Goal: Complete application form

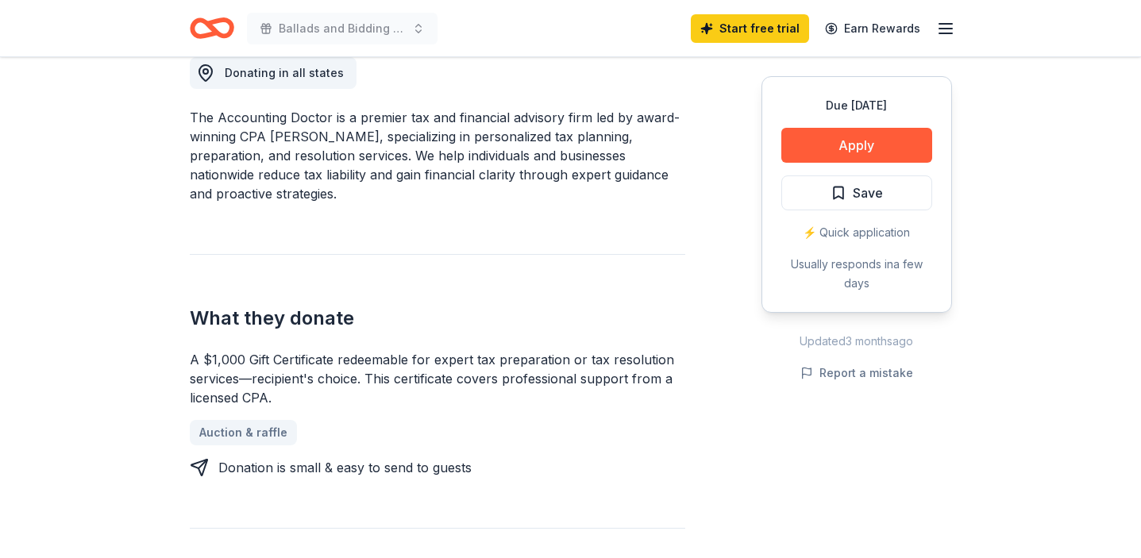
scroll to position [485, 0]
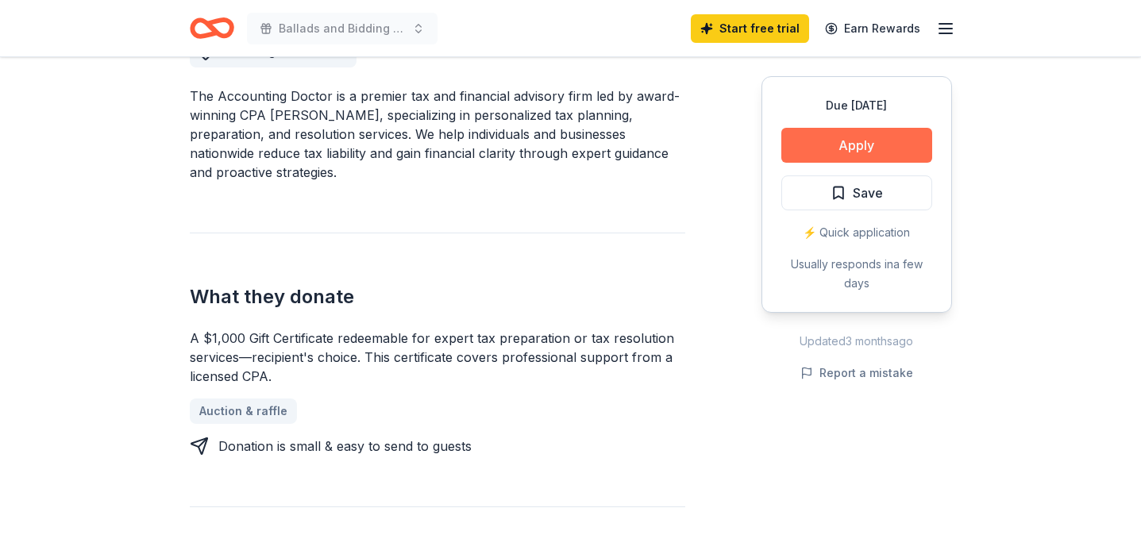
click at [872, 143] on button "Apply" at bounding box center [857, 145] width 151 height 35
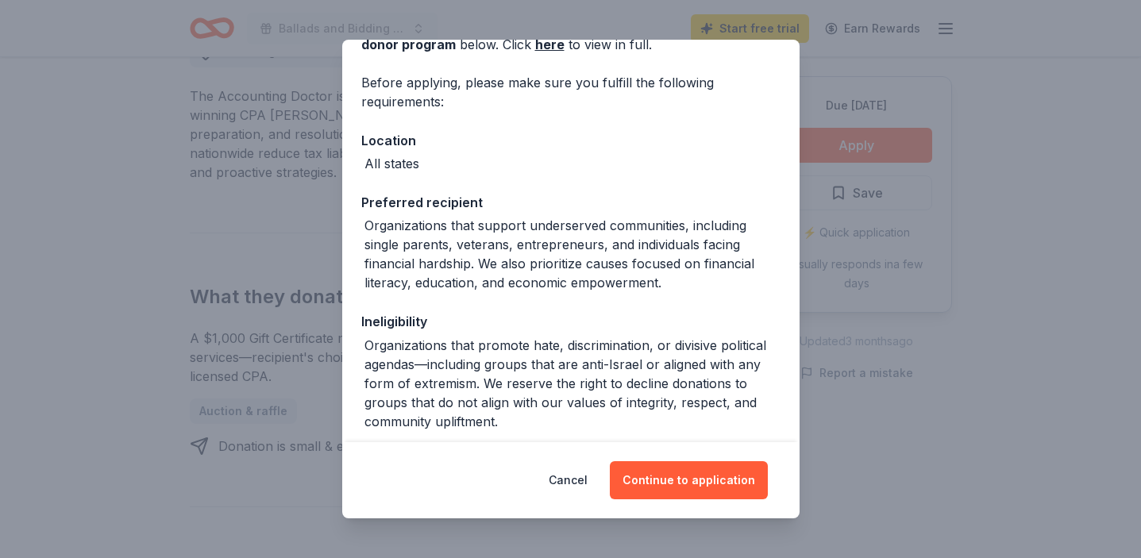
scroll to position [173, 0]
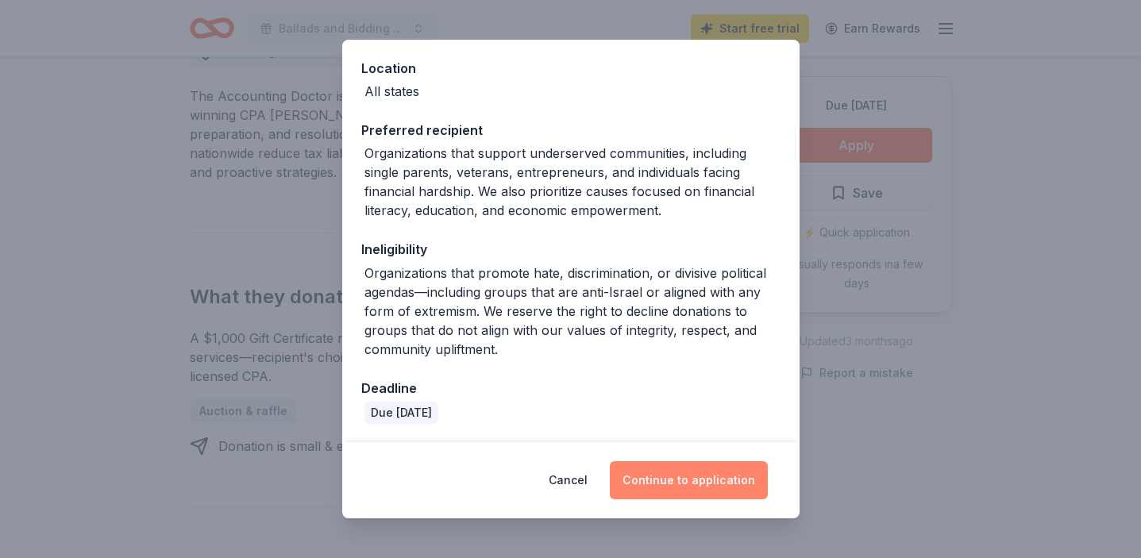
click at [689, 484] on button "Continue to application" at bounding box center [689, 481] width 158 height 38
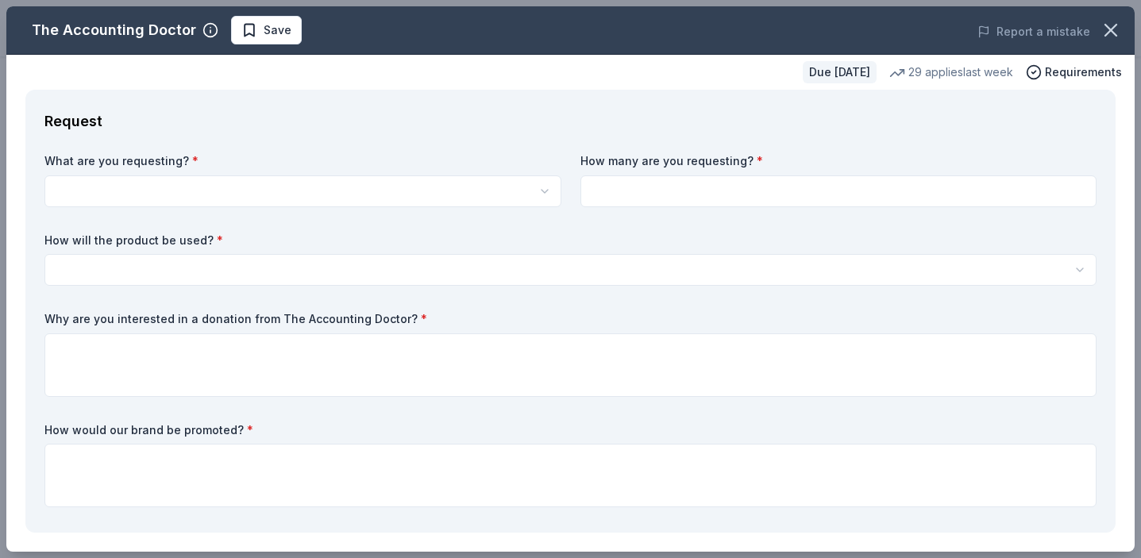
scroll to position [0, 0]
click at [369, 191] on html "Ballads and Bidding Auction Start free trial Earn Rewards Due [DATE] Share The …" at bounding box center [570, 279] width 1141 height 558
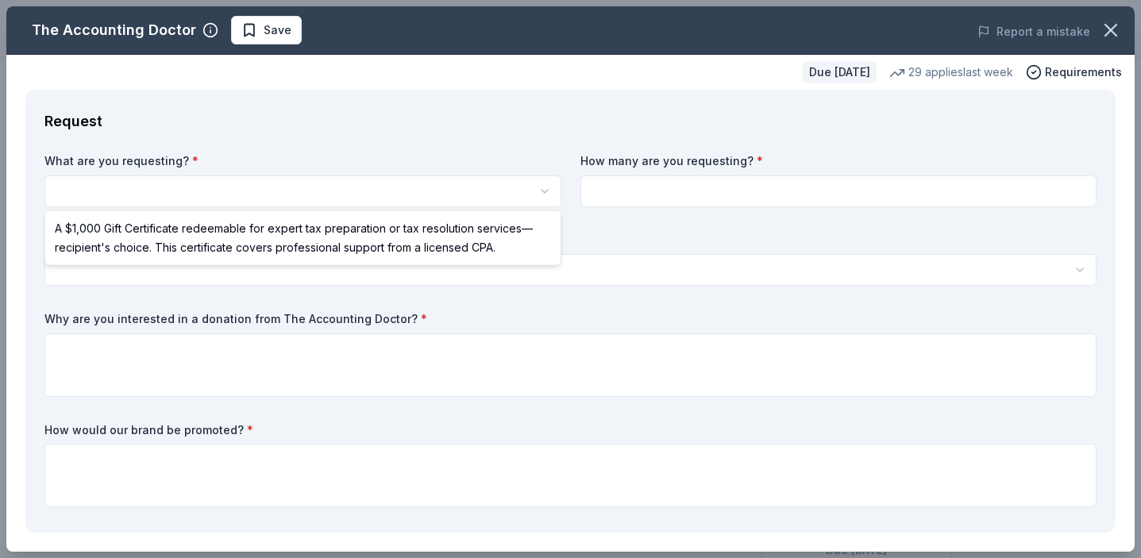
click at [369, 191] on html "Ballads and Bidding Auction Save Apply Due [DATE] Share The Accounting Doctor 5…" at bounding box center [570, 279] width 1141 height 558
select select "A $1,000 Gift Certificate redeemable for expert tax preparation or tax resoluti…"
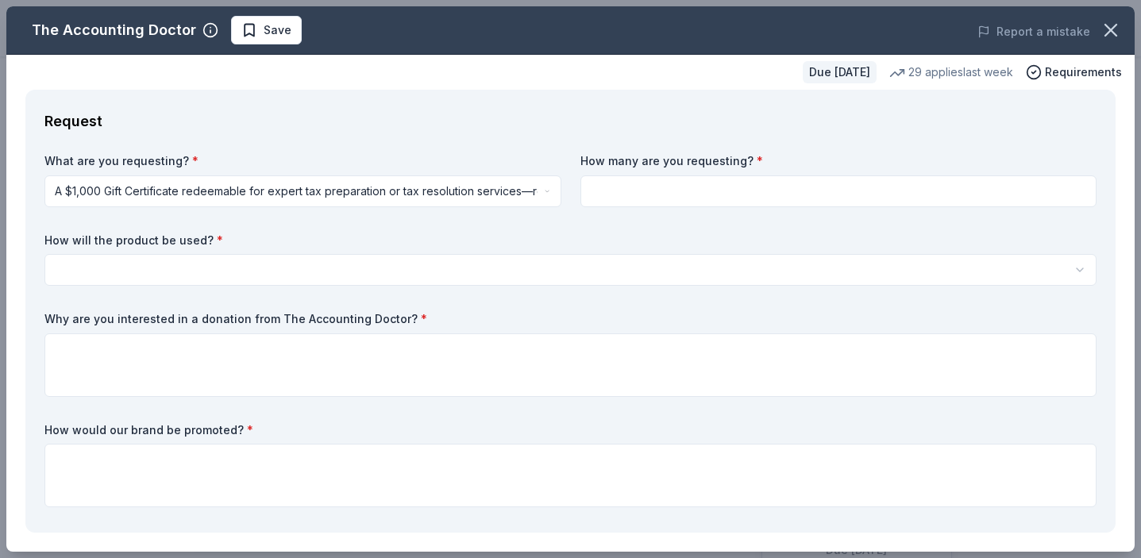
click at [670, 196] on input at bounding box center [839, 192] width 517 height 32
type input "1"
click at [422, 272] on html "Ballads and Bidding Auction Save Apply Due [DATE] Share The Accounting Doctor 5…" at bounding box center [570, 279] width 1141 height 558
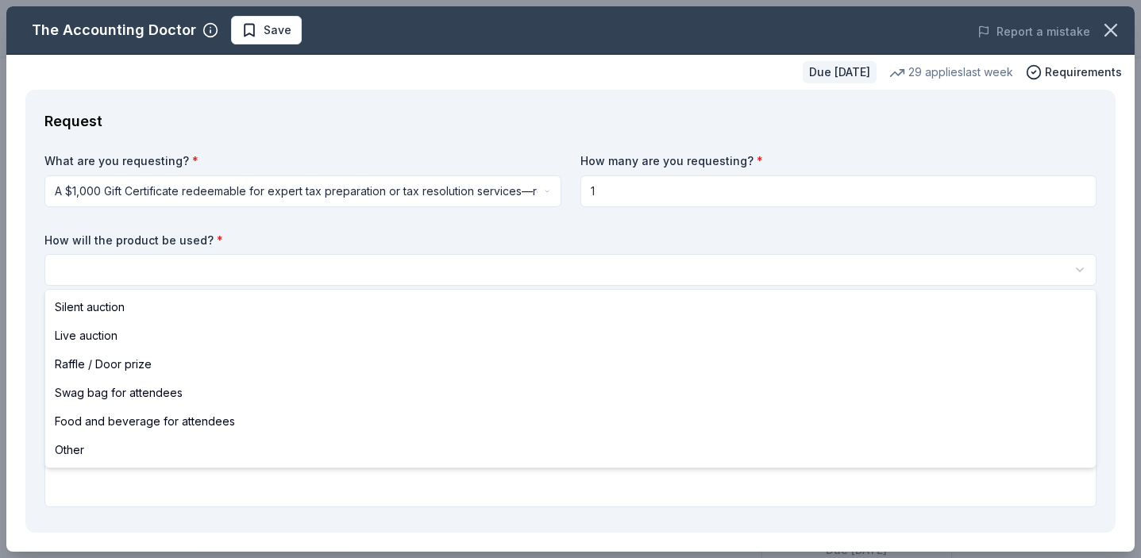
select select "silentAuction"
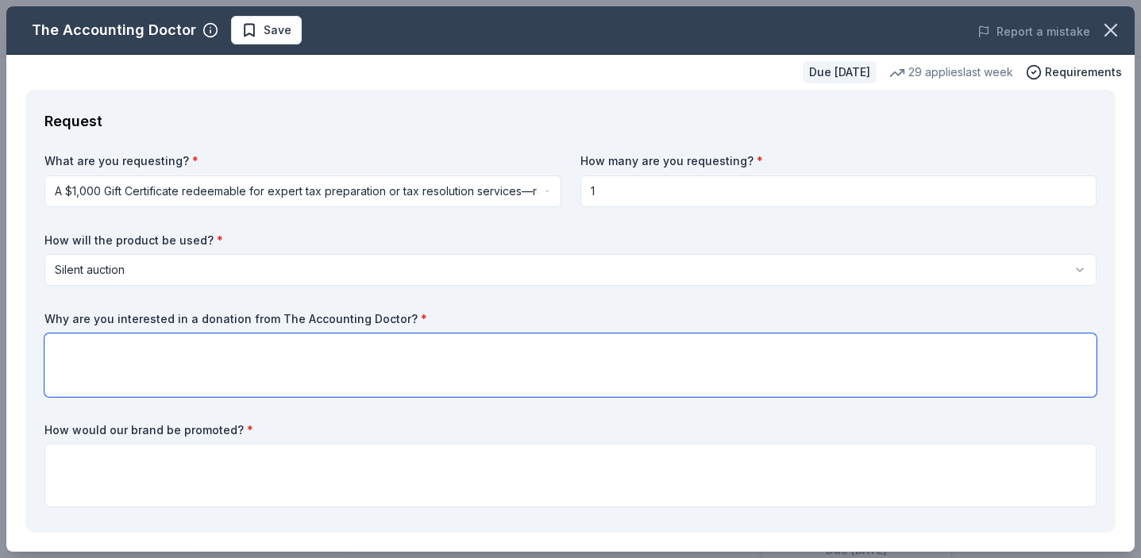
click at [272, 370] on textarea at bounding box center [570, 366] width 1053 height 64
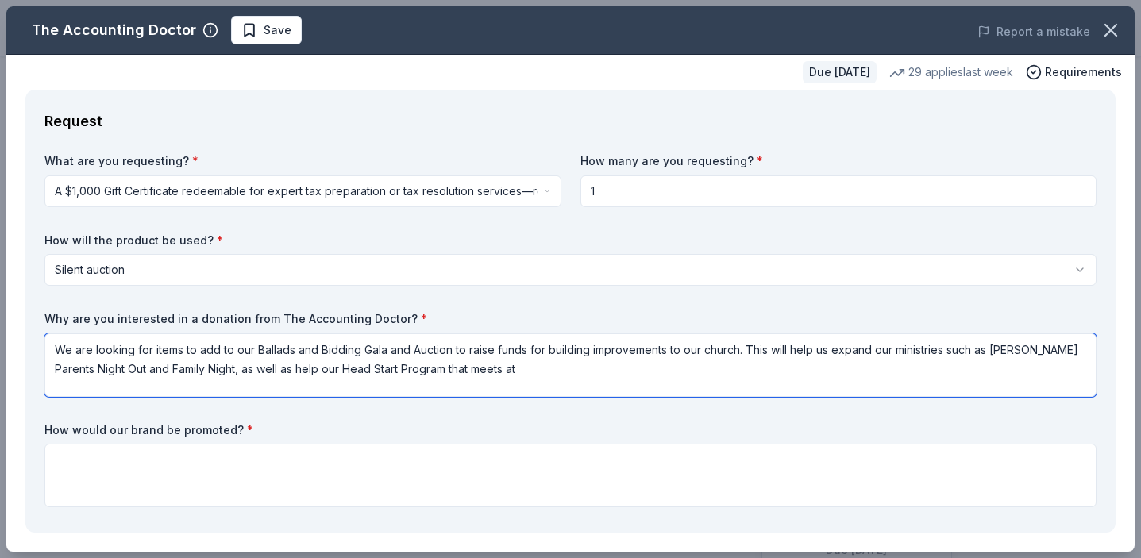
click at [292, 369] on textarea "We are looking for items to add to our Ballads and Bidding Gala and Auction to …" at bounding box center [570, 366] width 1053 height 64
click at [558, 377] on textarea "We are looking for items to add to our Ballads and Bidding Gala and Auction to …" at bounding box center [570, 366] width 1053 height 64
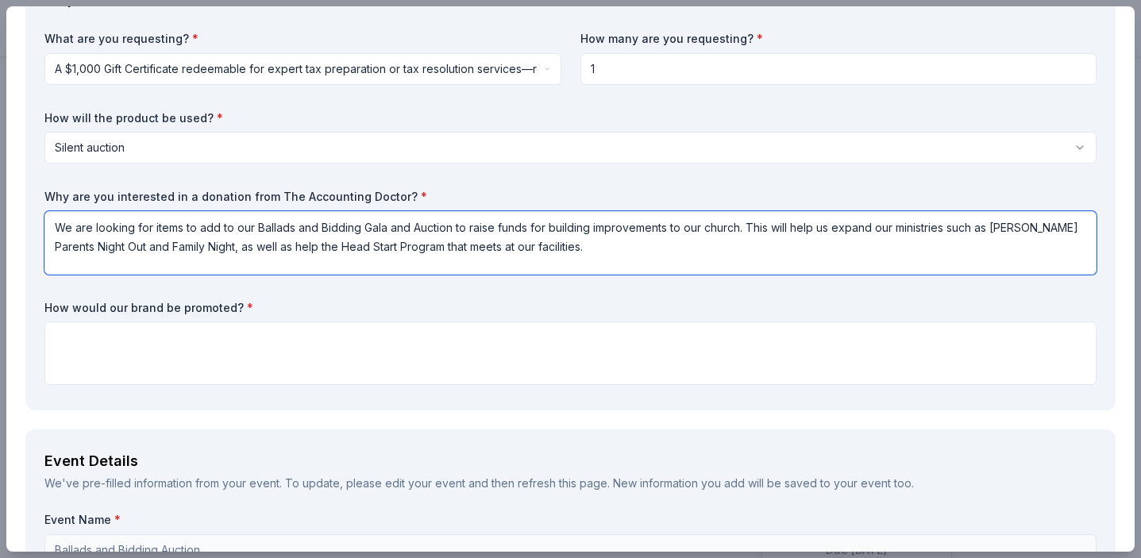
scroll to position [126, 0]
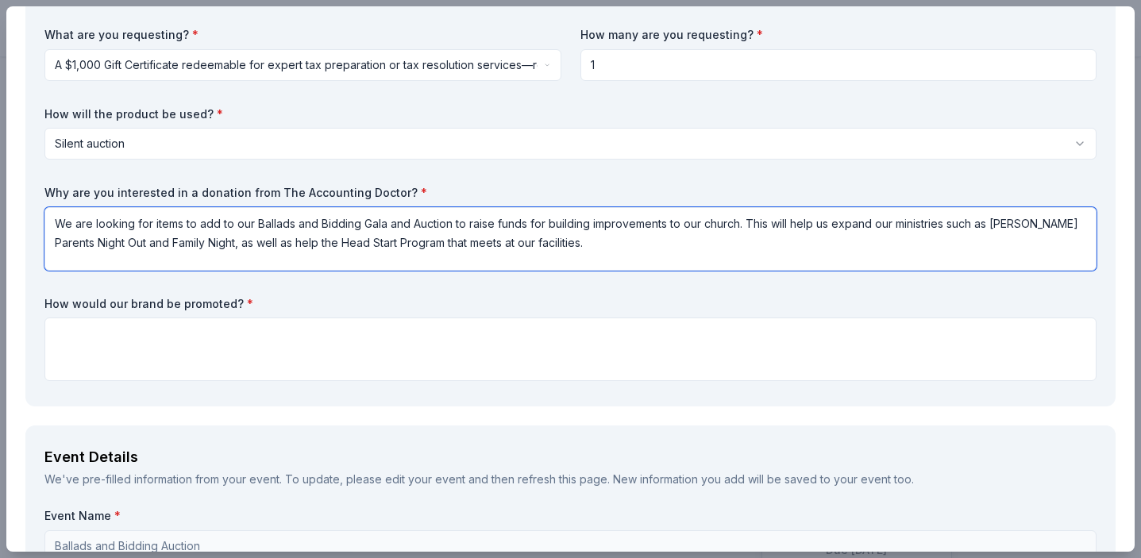
type textarea "We are looking for items to add to our Ballads and Bidding Gala and Auction to …"
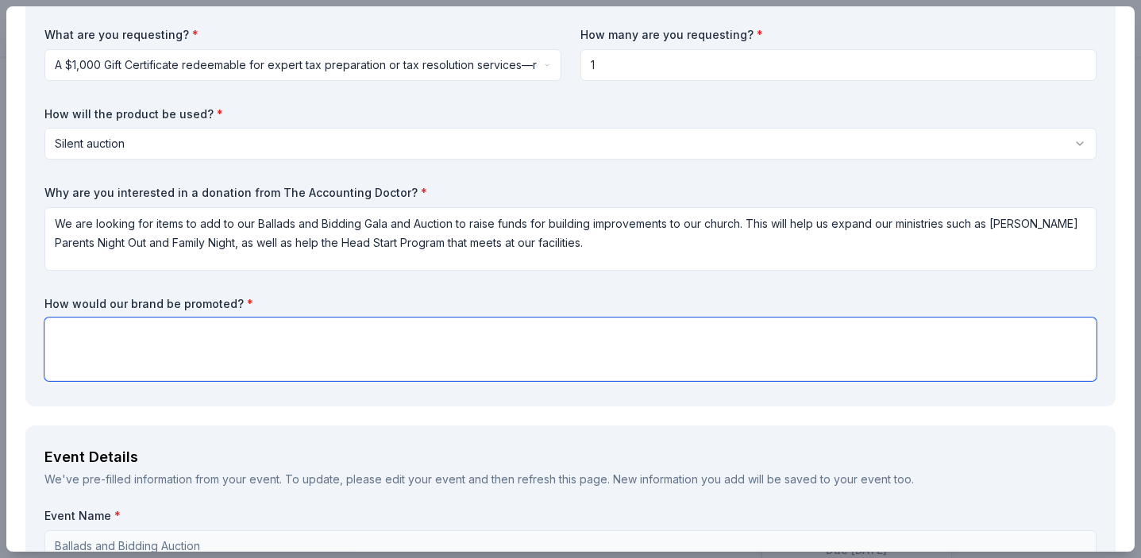
click at [370, 350] on textarea at bounding box center [570, 350] width 1053 height 64
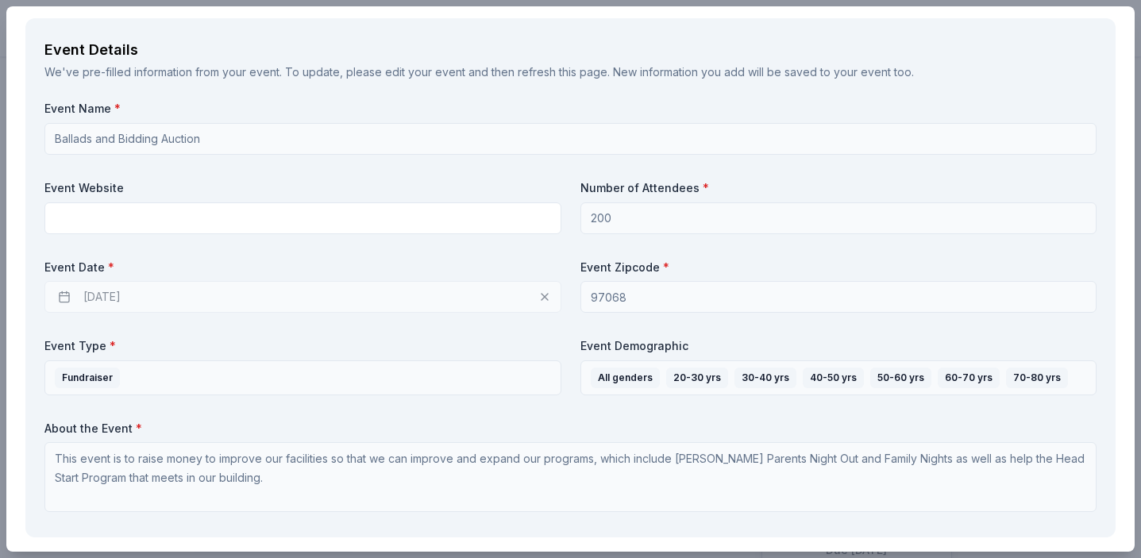
scroll to position [545, 0]
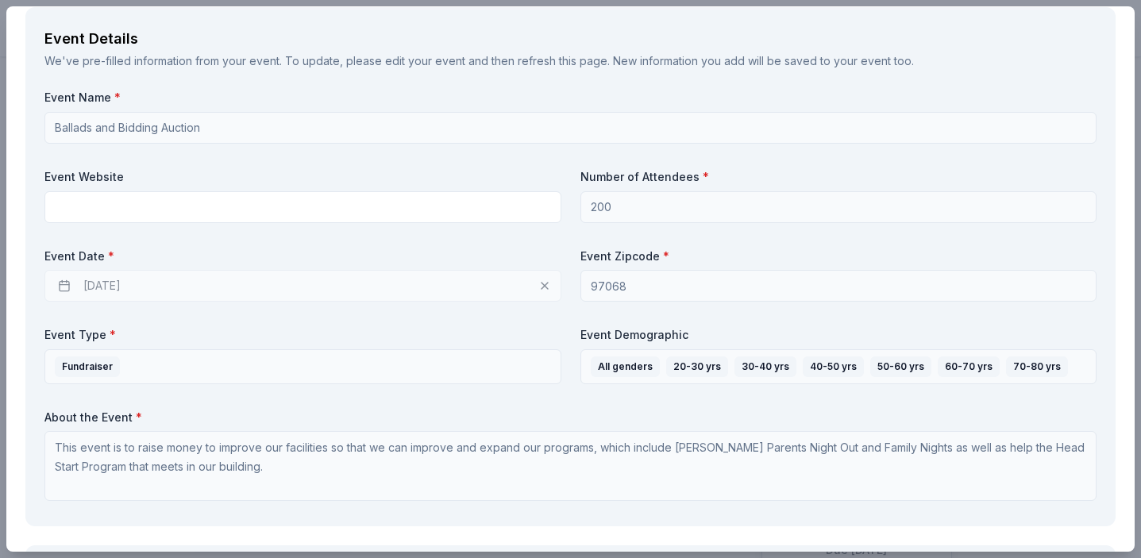
type textarea "At the auction"
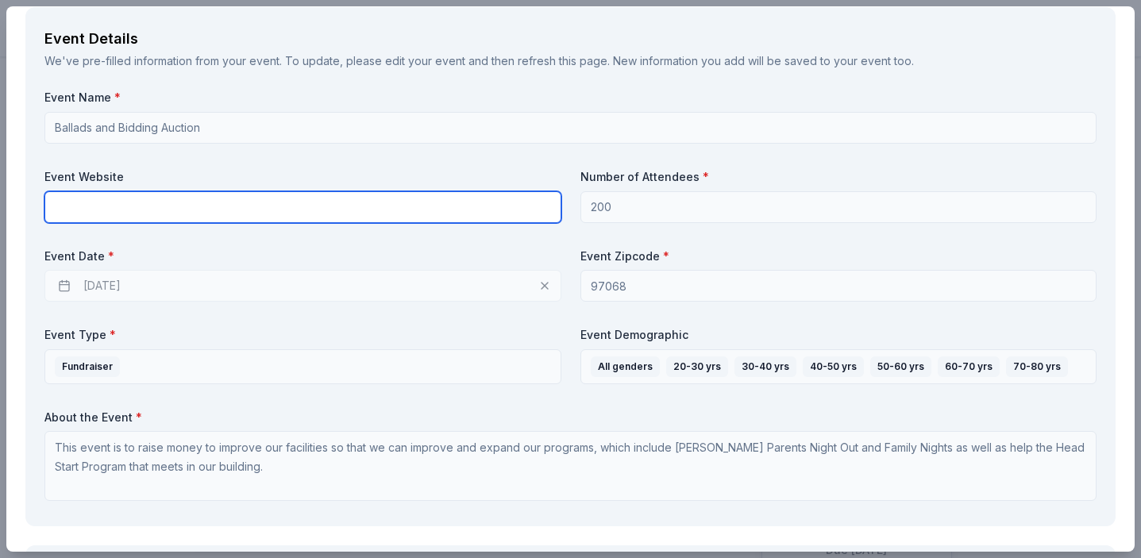
click at [176, 220] on input "text" at bounding box center [302, 207] width 517 height 32
paste input "[URL][DOMAIN_NAME]"
type input "[URL][DOMAIN_NAME]"
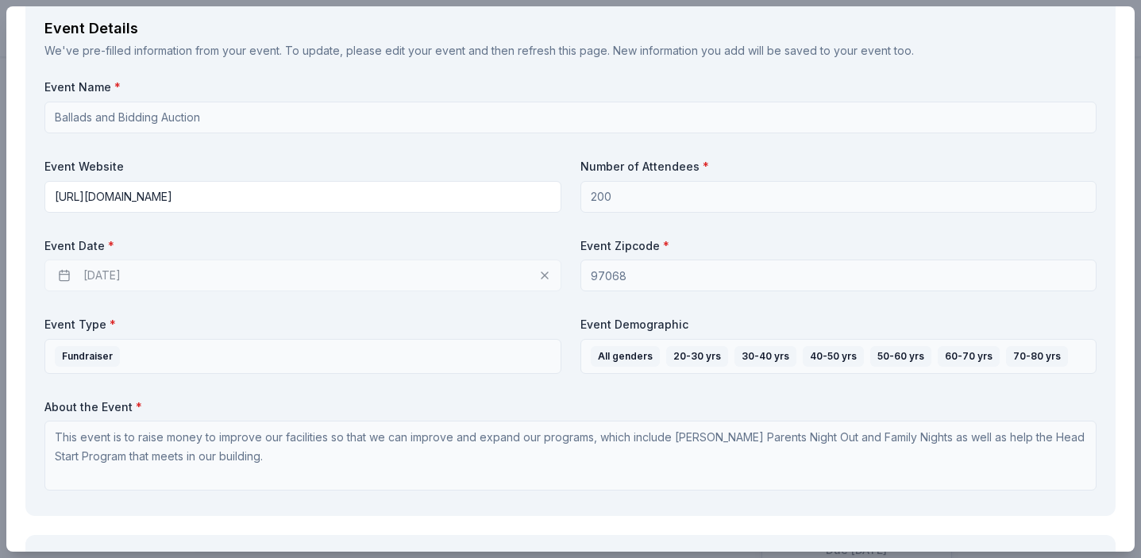
scroll to position [558, 0]
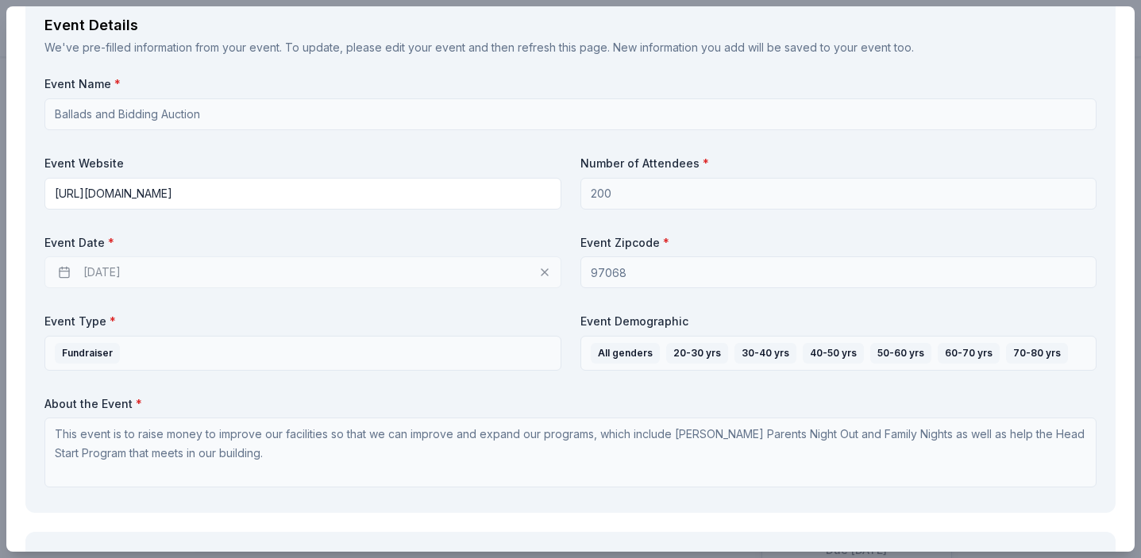
click at [426, 285] on div "[DATE]" at bounding box center [302, 273] width 517 height 32
click at [508, 283] on div "[DATE]" at bounding box center [302, 273] width 517 height 32
click at [58, 274] on div "[DATE]" at bounding box center [302, 273] width 517 height 32
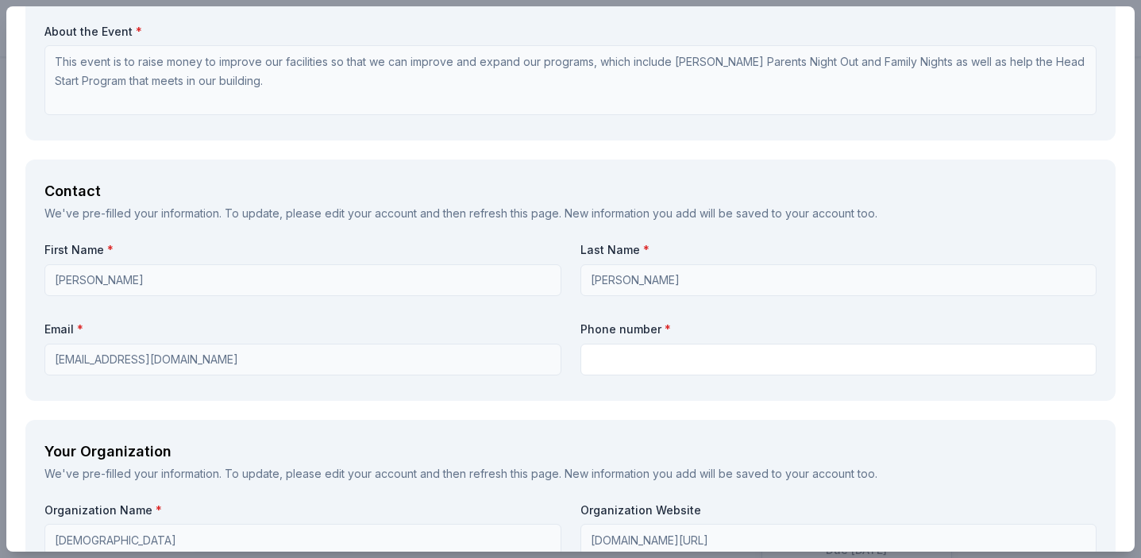
scroll to position [934, 0]
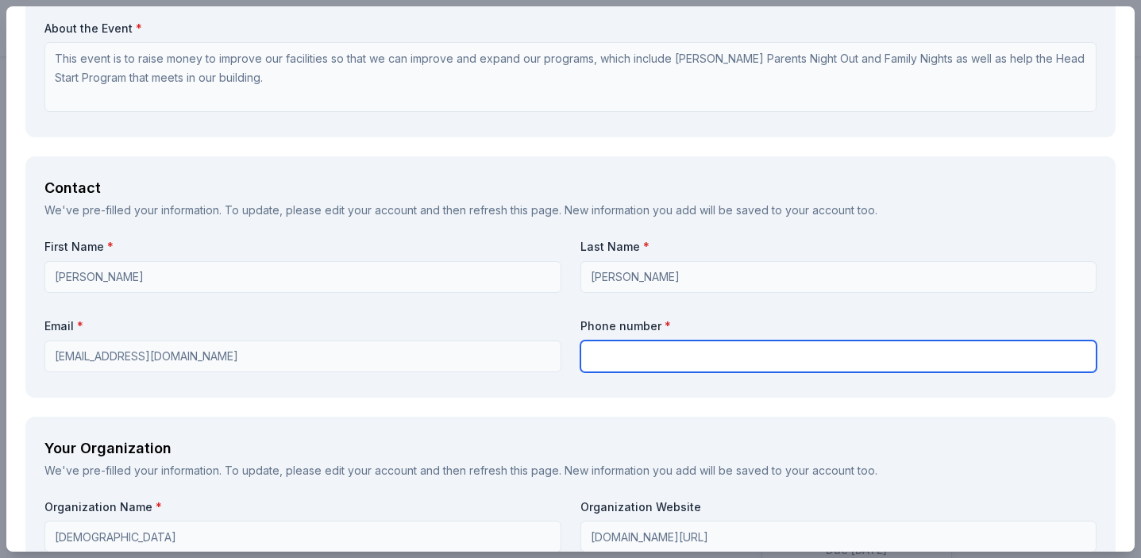
click at [617, 367] on input "text" at bounding box center [839, 357] width 517 height 32
type input "5414093904"
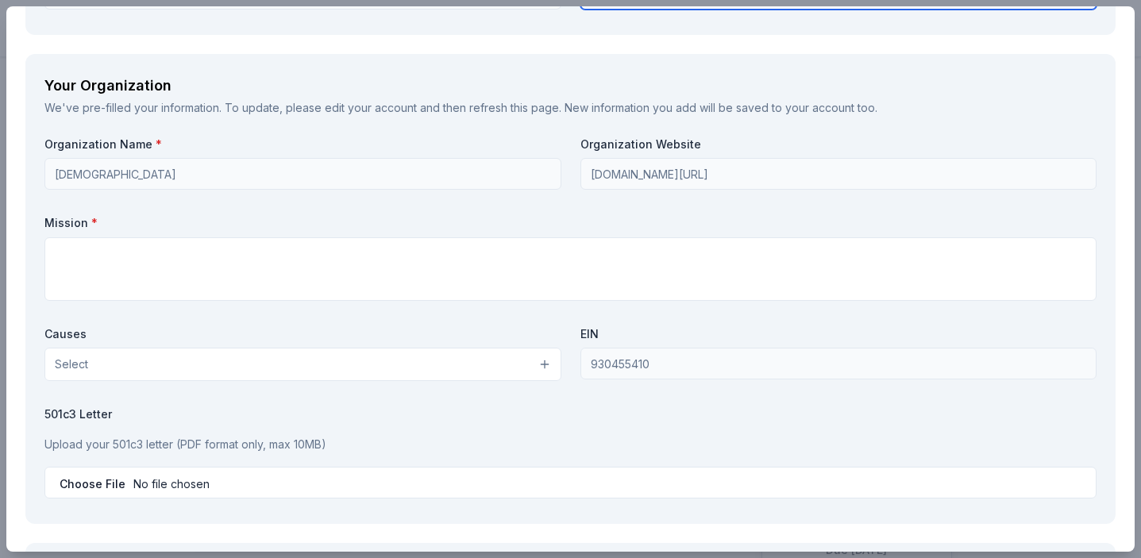
scroll to position [1298, 0]
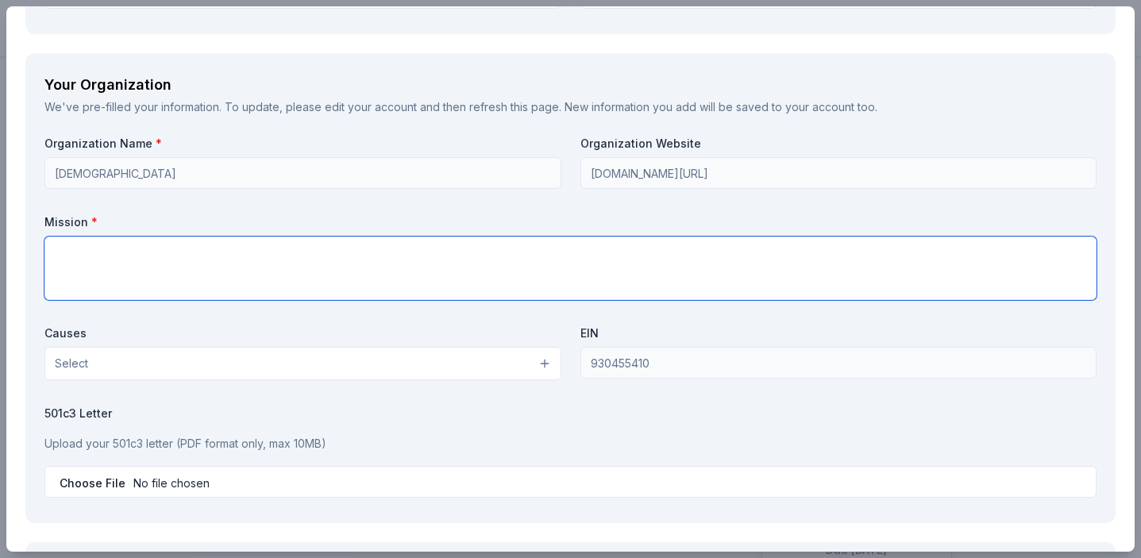
click at [616, 265] on textarea at bounding box center [570, 269] width 1053 height 64
type textarea "To spread [DEMOGRAPHIC_DATA][PERSON_NAME] love and minister to our community."
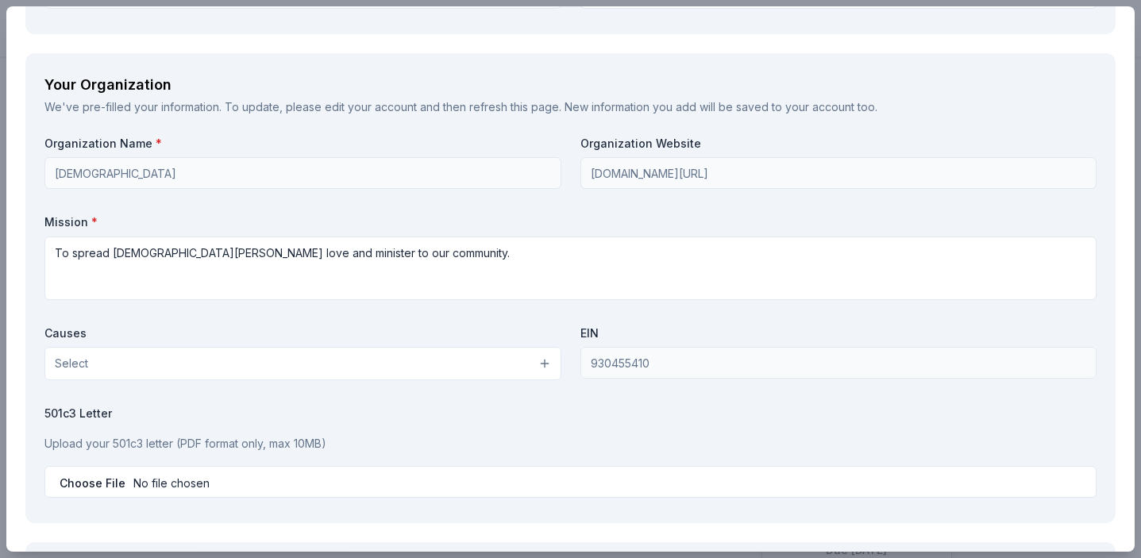
click at [496, 370] on button "Select" at bounding box center [302, 363] width 517 height 33
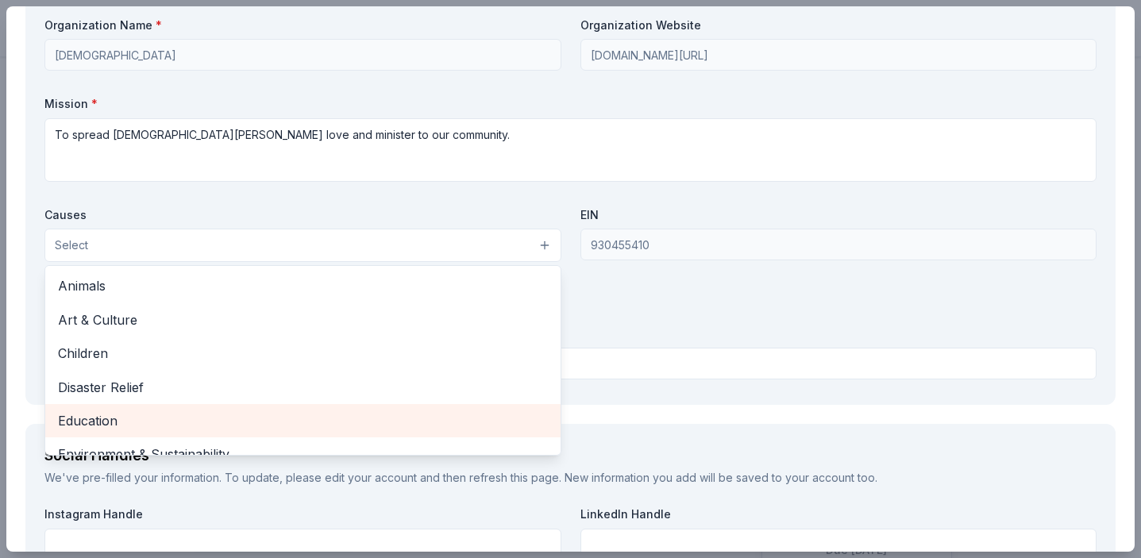
scroll to position [1404, 0]
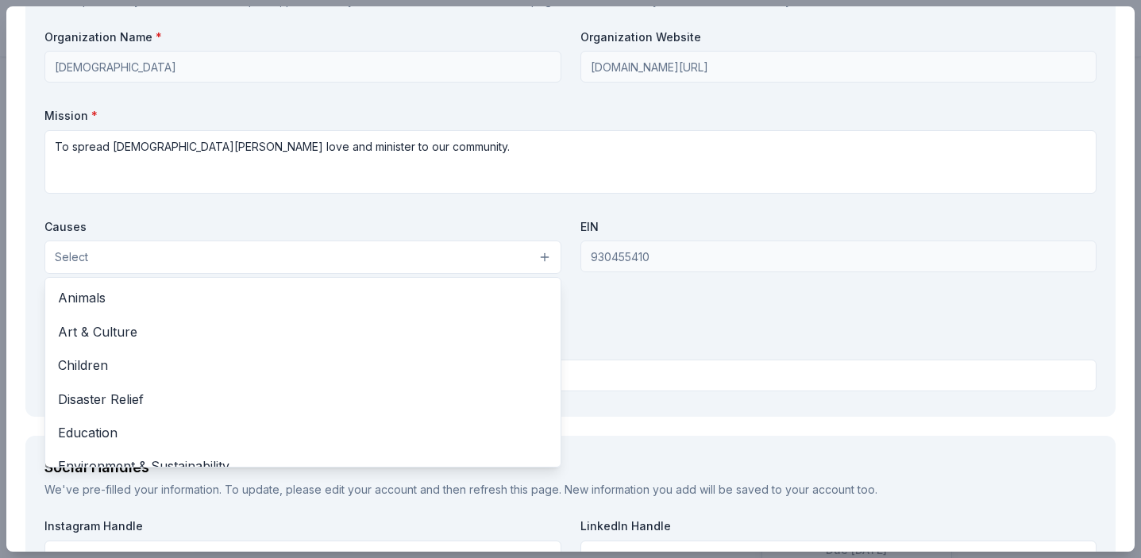
click at [774, 326] on div "Organization Name * New Life [DEMOGRAPHIC_DATA] Organization Website [DOMAIN_NA…" at bounding box center [570, 213] width 1053 height 369
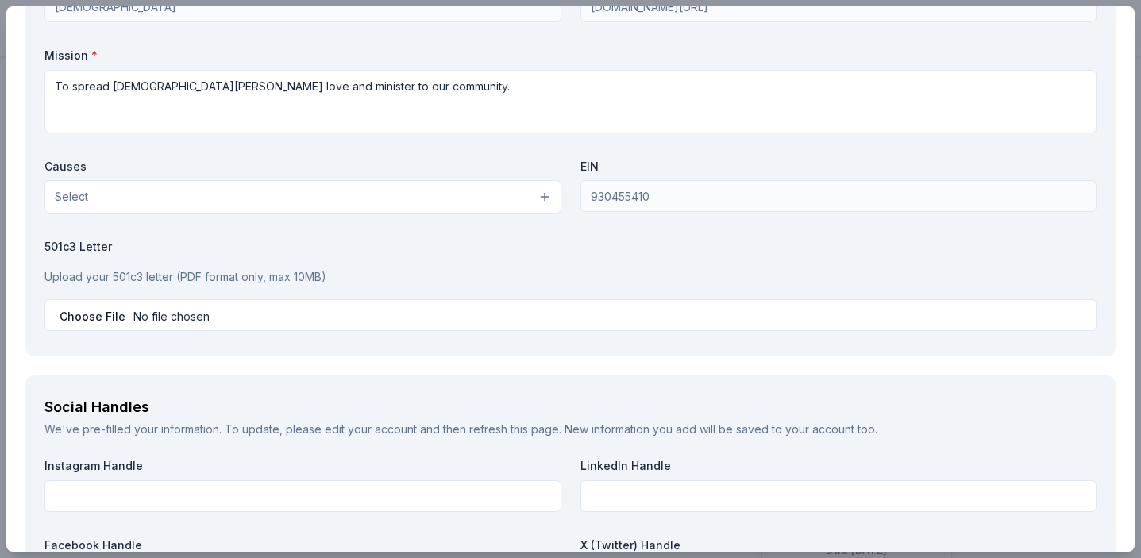
scroll to position [1480, 0]
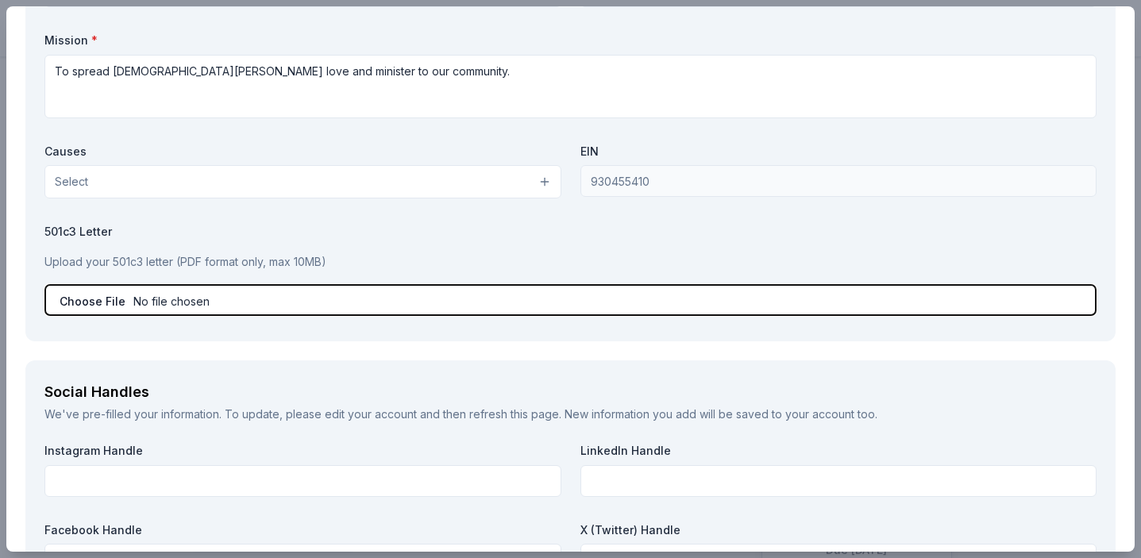
click at [87, 296] on input "file" at bounding box center [570, 300] width 1053 height 32
type input "C:\fakepath\501 (c)3 Letter [DATE]_New Life [DEMOGRAPHIC_DATA]pdf"
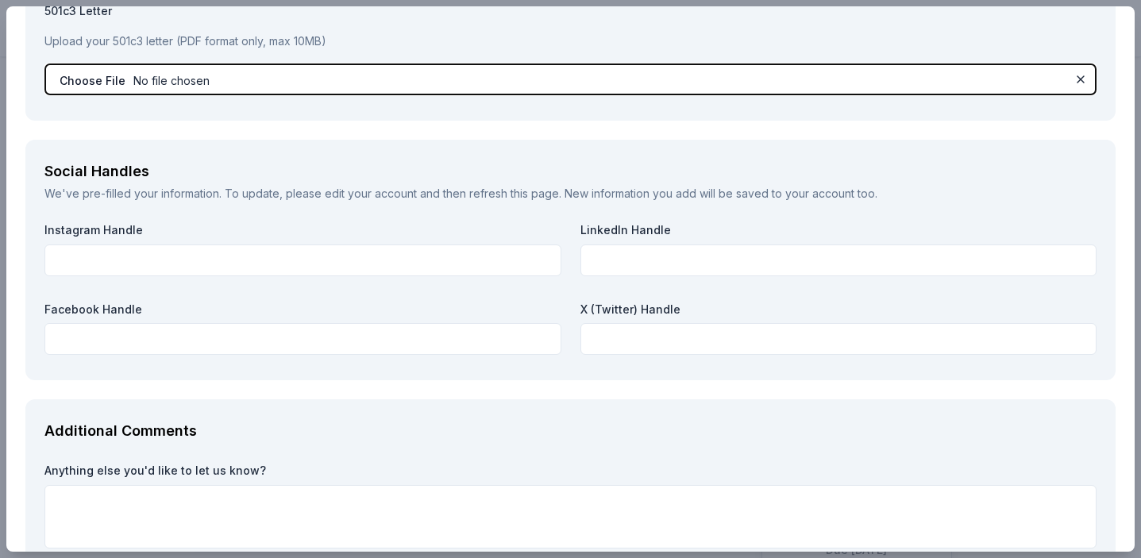
scroll to position [1702, 0]
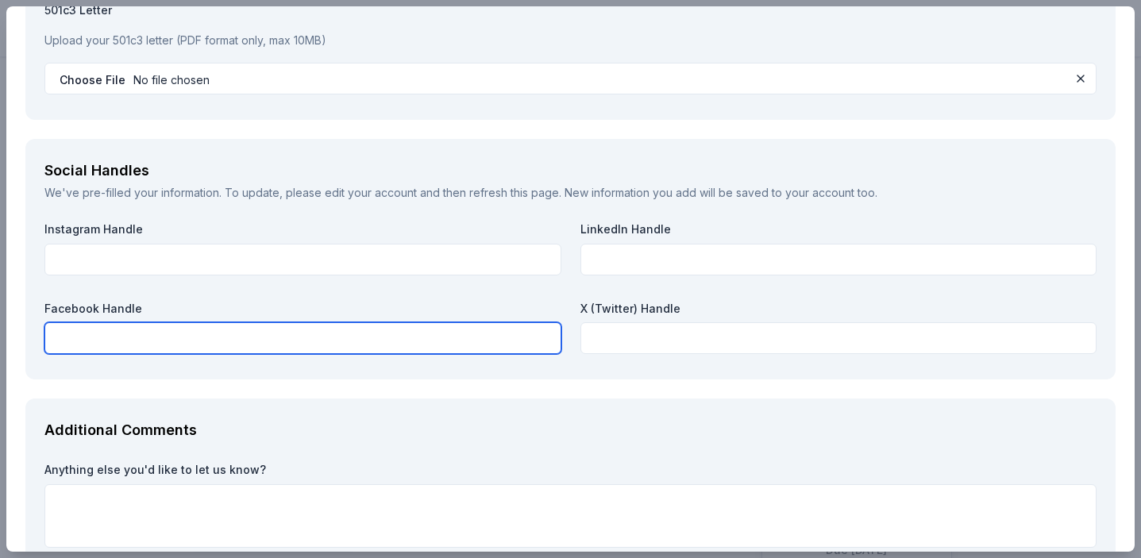
click at [218, 342] on input "text" at bounding box center [302, 339] width 517 height 32
paste input "[URL][DOMAIN_NAME]"
type input "[URL][DOMAIN_NAME]"
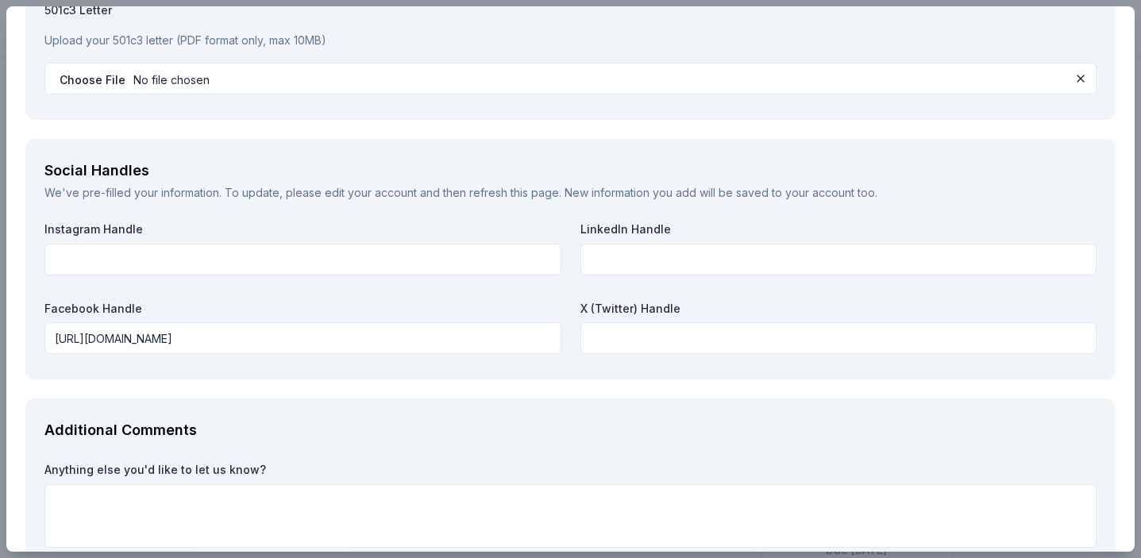
click at [324, 403] on div "Additional Comments Anything else you'd like to let us know?" at bounding box center [570, 486] width 1091 height 175
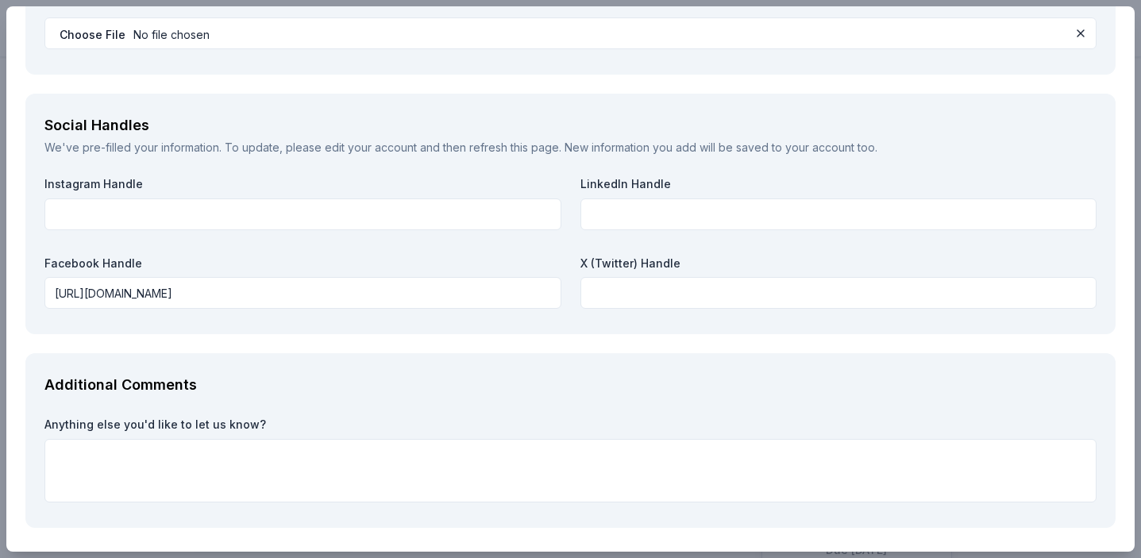
scroll to position [1805, 0]
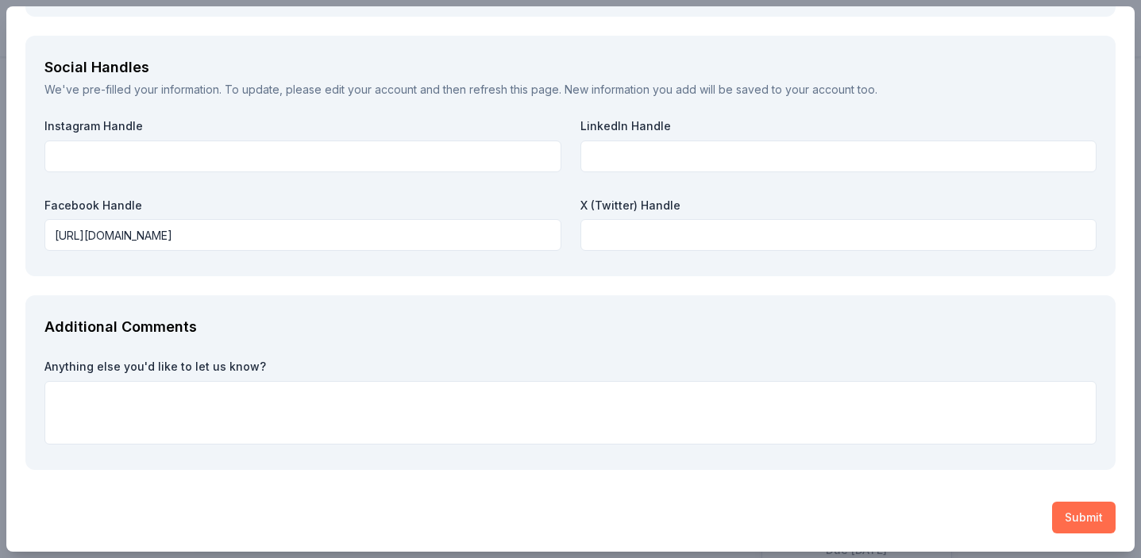
click at [1104, 508] on button "Submit" at bounding box center [1085, 518] width 64 height 32
